Goal: Go to known website: Go to known website

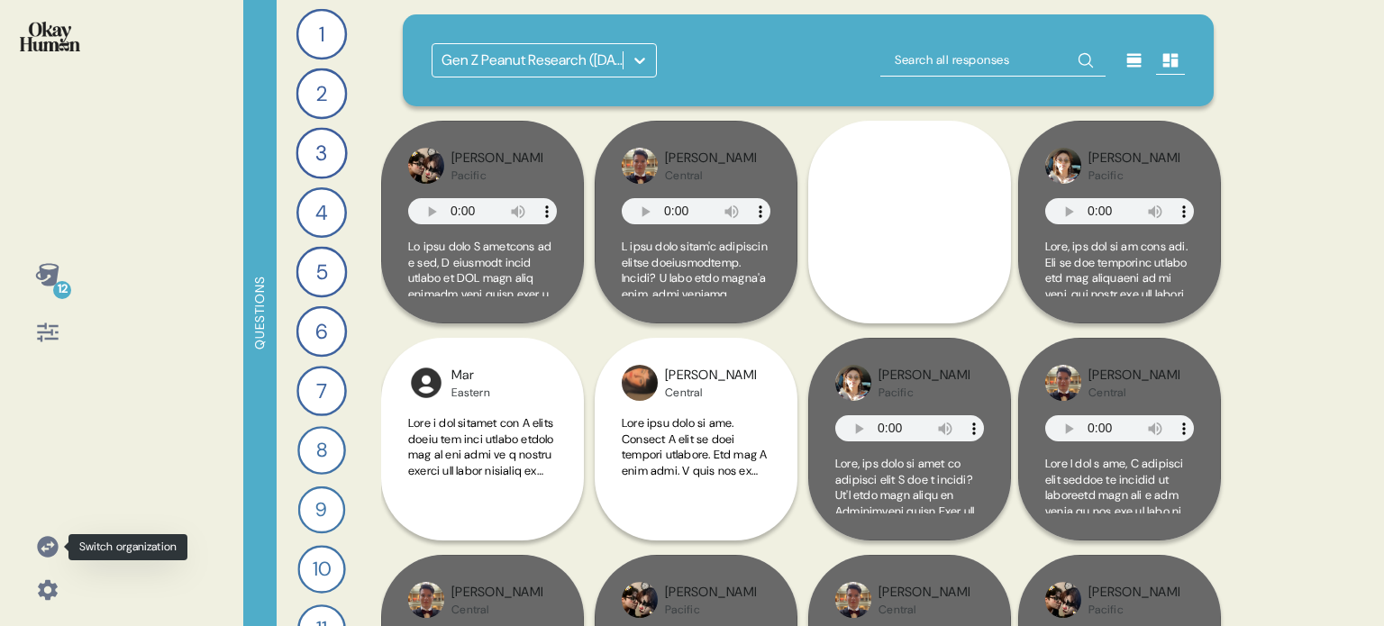
click at [43, 536] on icon at bounding box center [47, 546] width 25 height 25
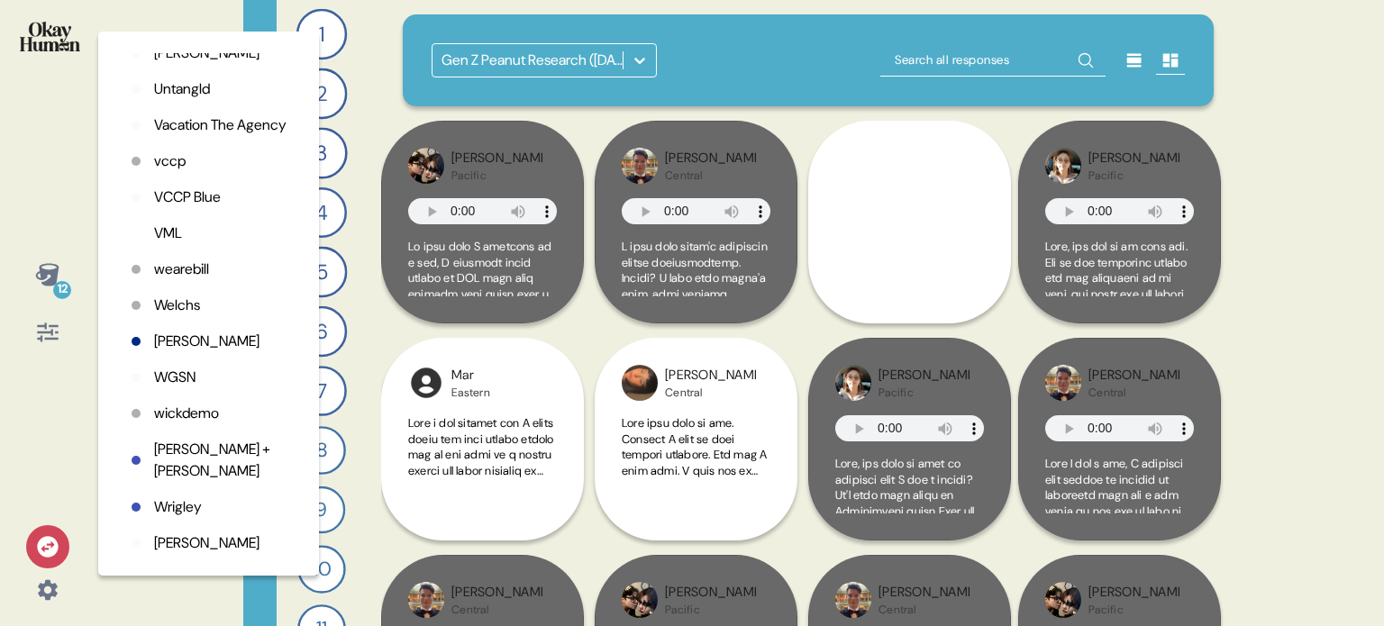
scroll to position [4919, 0]
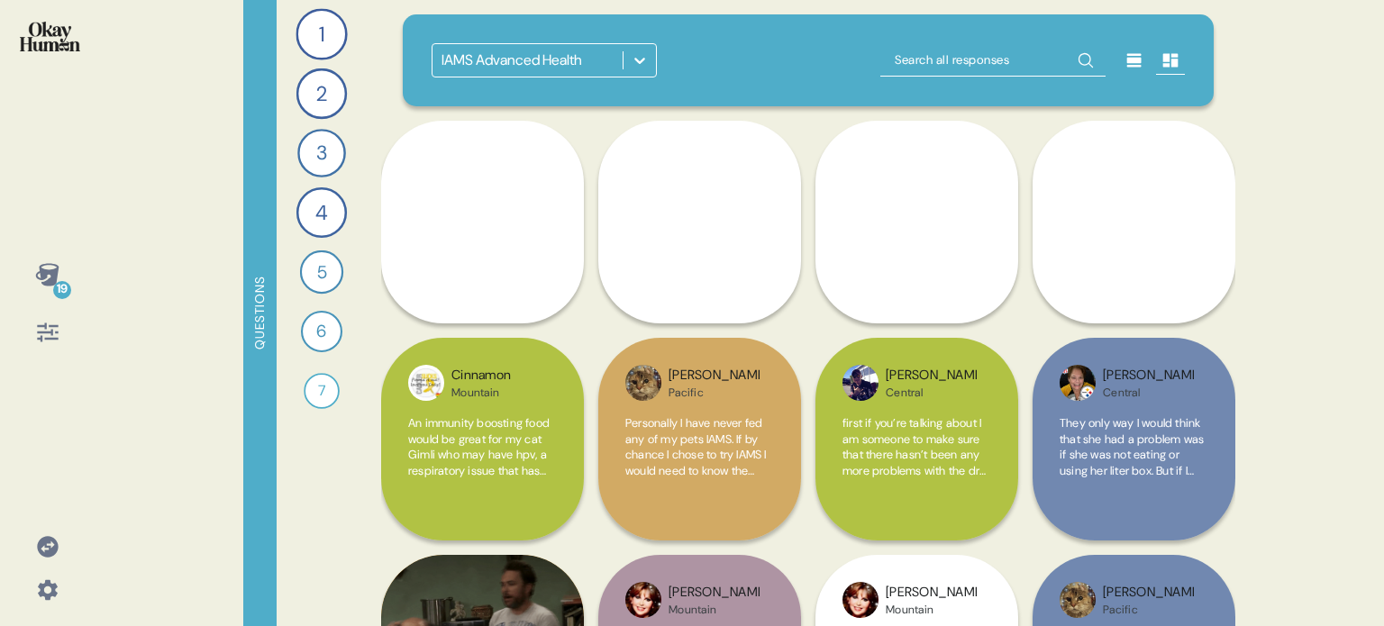
click at [50, 542] on icon at bounding box center [47, 546] width 21 height 21
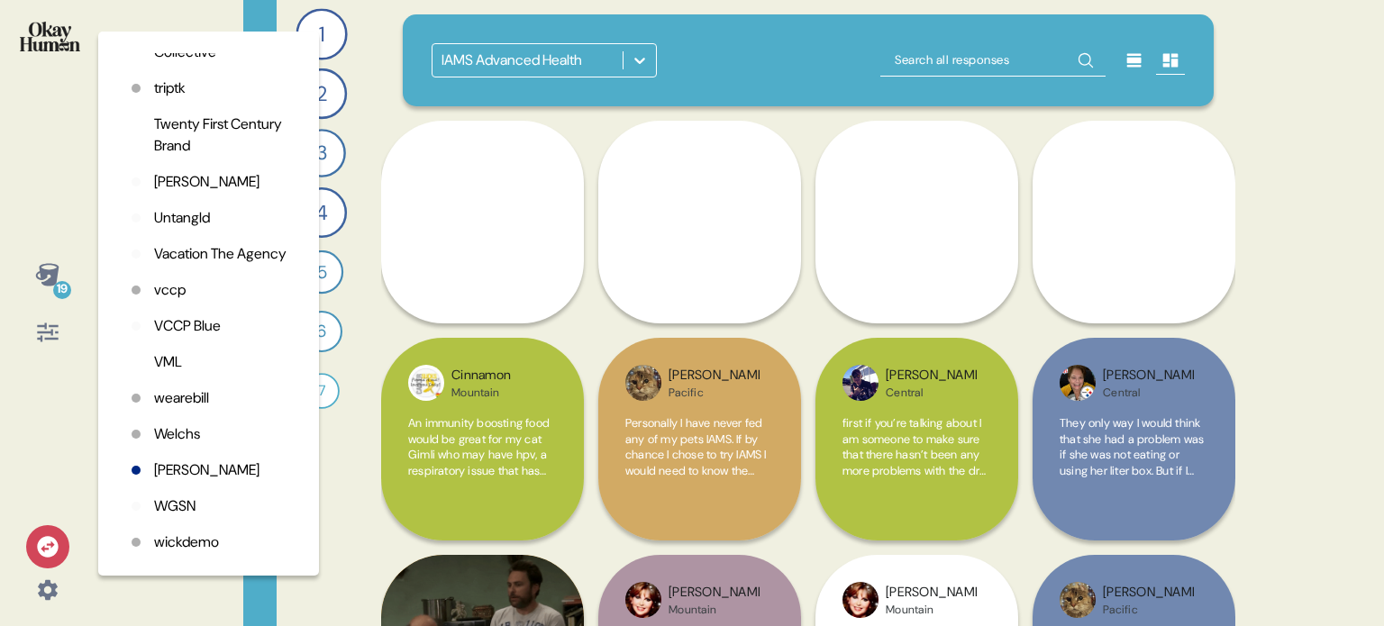
scroll to position [4919, 0]
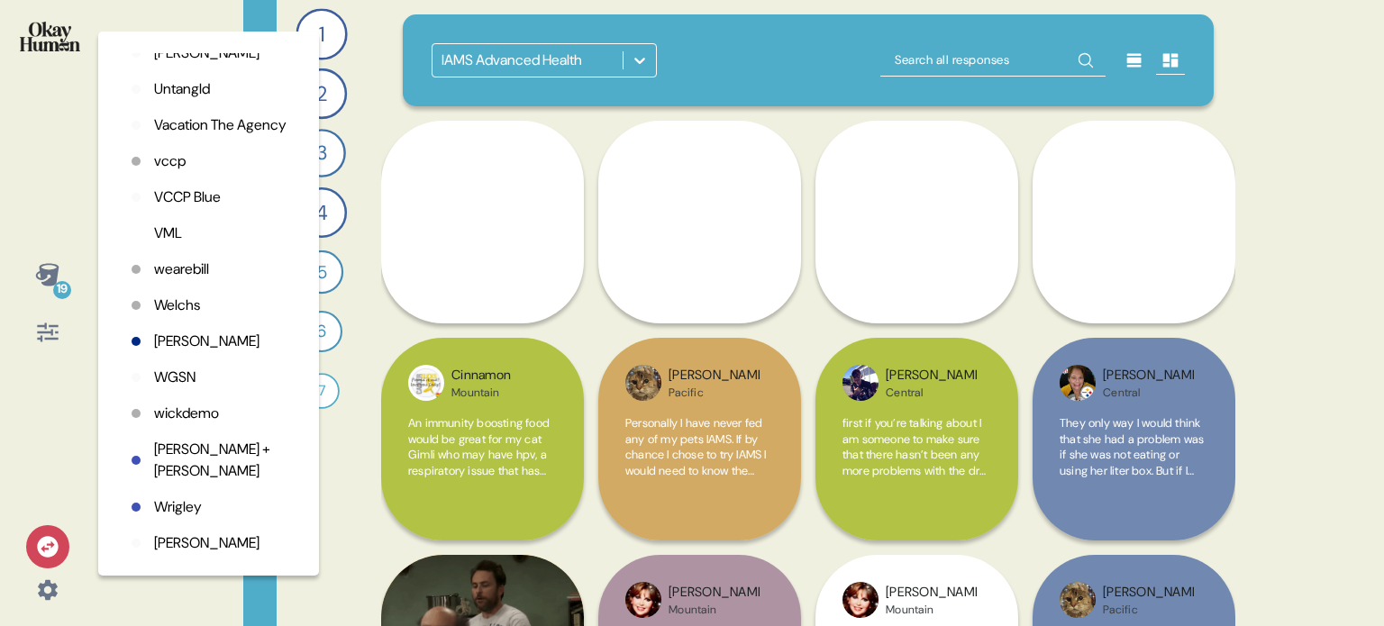
click at [165, 449] on p "Wieden + Kennedy" at bounding box center [222, 460] width 136 height 43
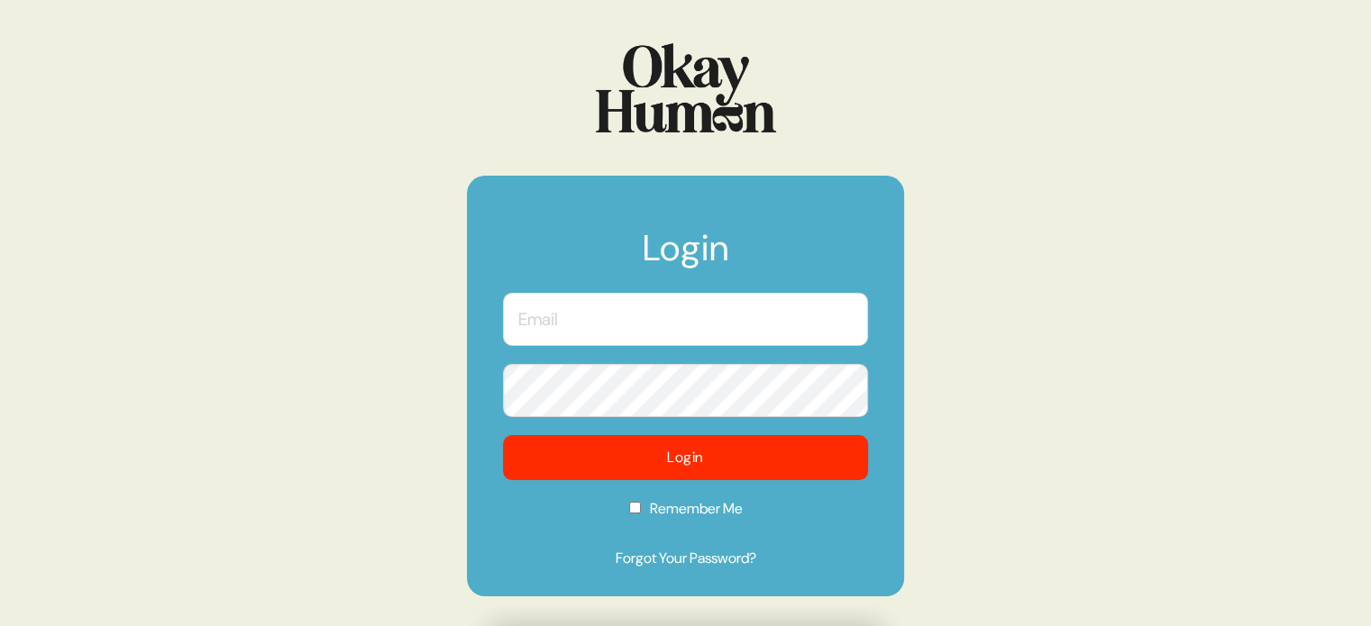
click at [697, 333] on input "text" at bounding box center [685, 319] width 365 height 53
click at [0, 625] on com-1password-button at bounding box center [0, 626] width 0 height 0
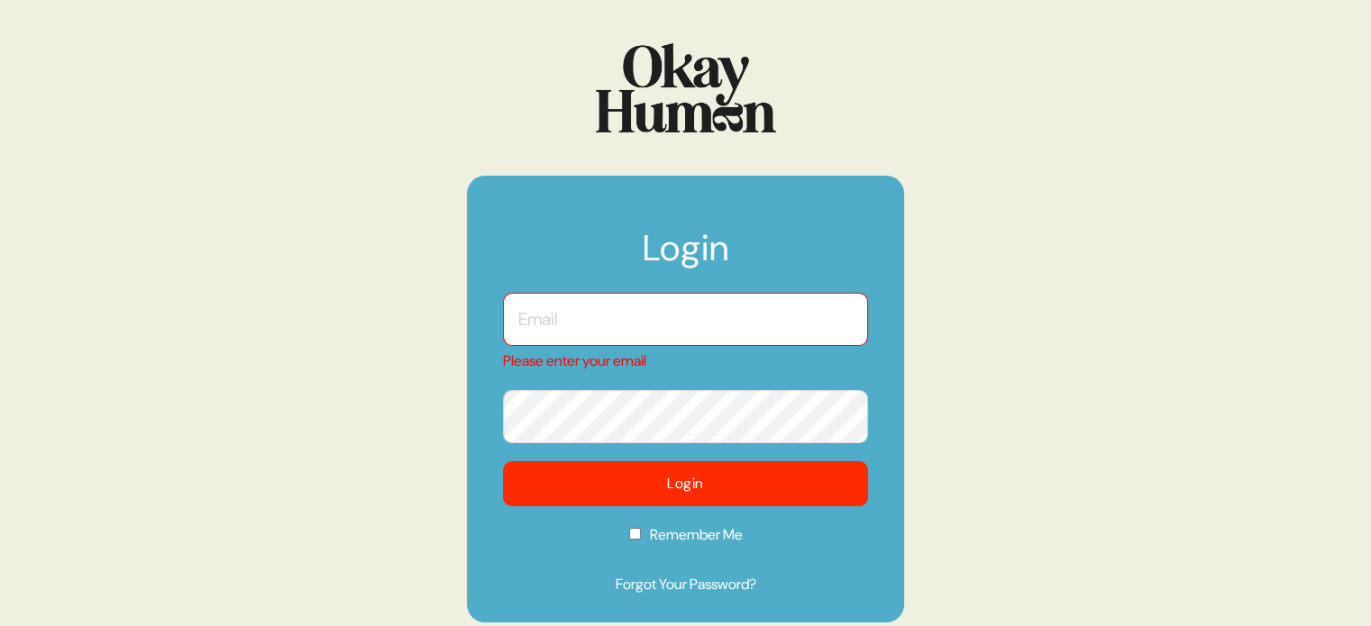
click at [635, 320] on input "text" at bounding box center [685, 319] width 365 height 53
type input "[EMAIL_ADDRESS][DOMAIN_NAME]"
checkbox input "true"
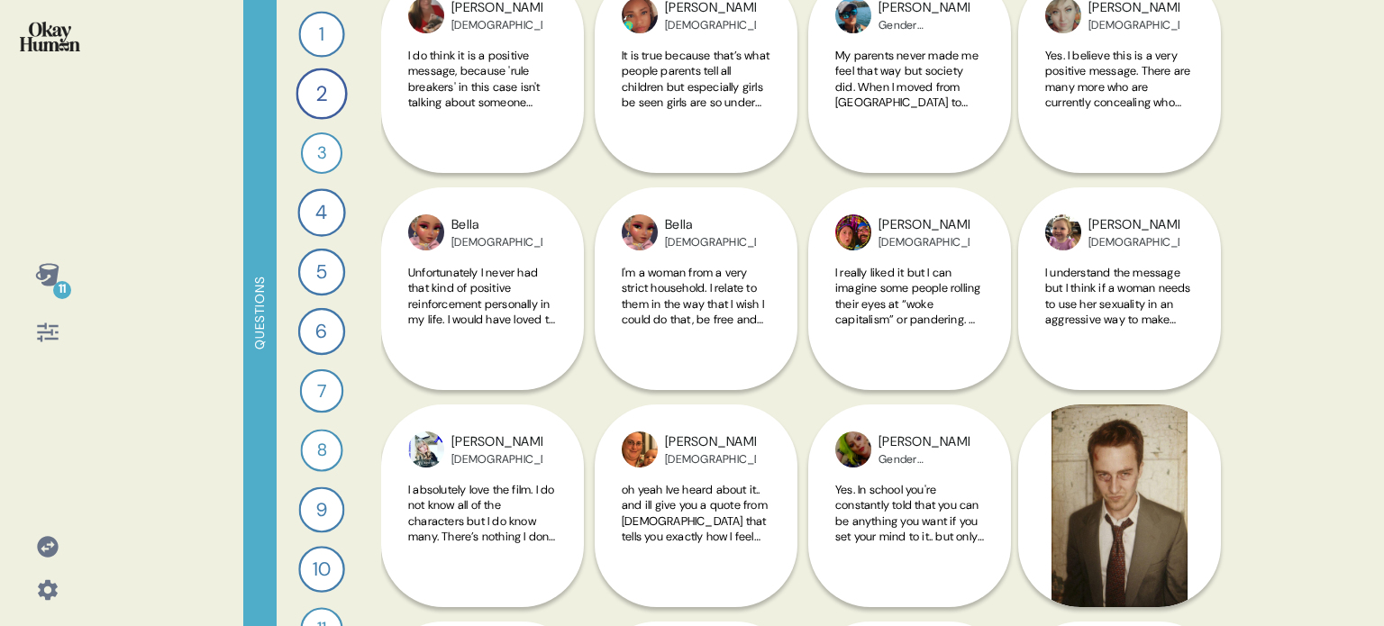
scroll to position [270, 0]
